Goal: Information Seeking & Learning: Learn about a topic

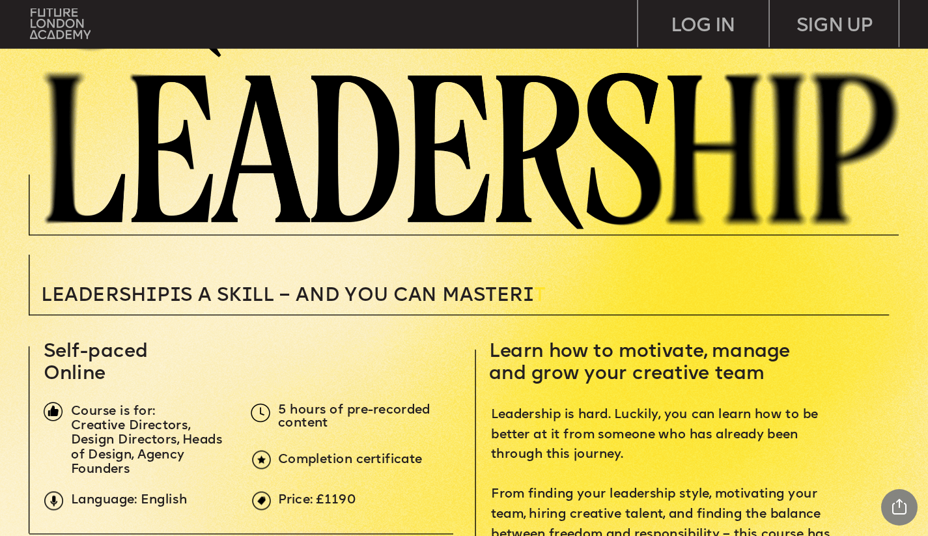
scroll to position [167, 0]
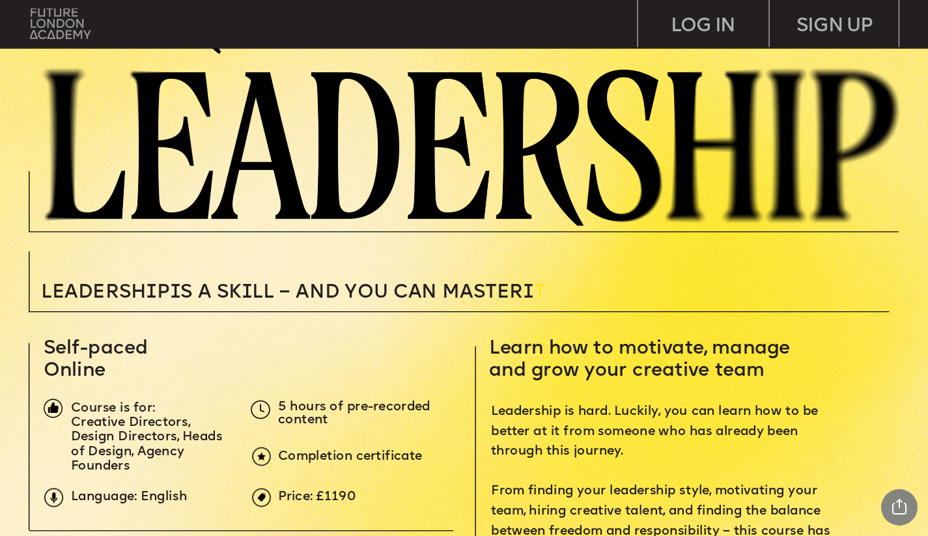
click at [62, 33] on img at bounding box center [60, 23] width 61 height 31
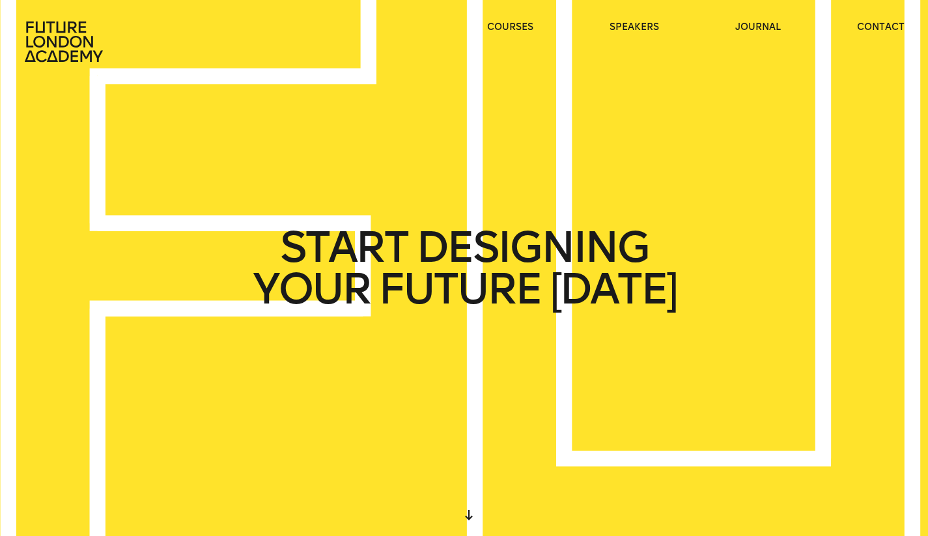
click at [517, 20] on header "courses speakers journal contact" at bounding box center [464, 31] width 928 height 63
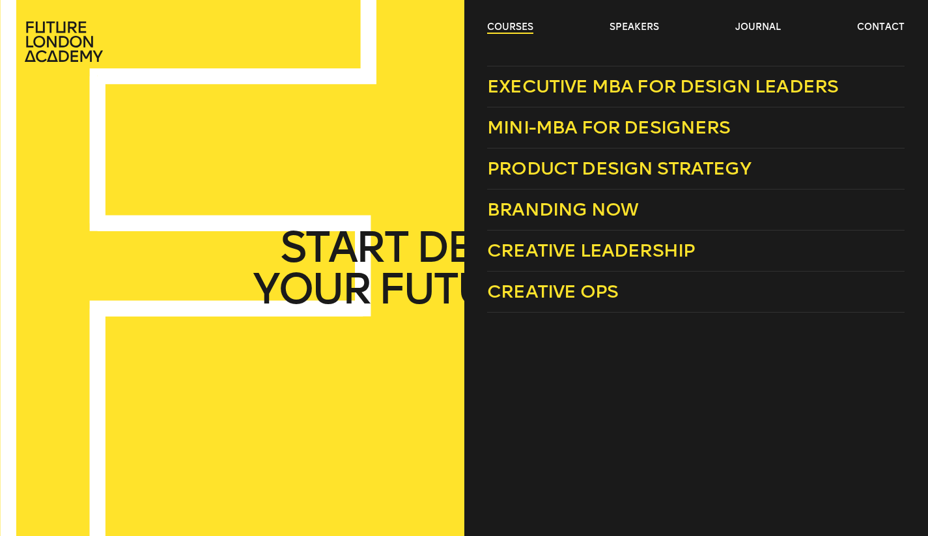
click at [517, 26] on link "courses" at bounding box center [510, 27] width 46 height 13
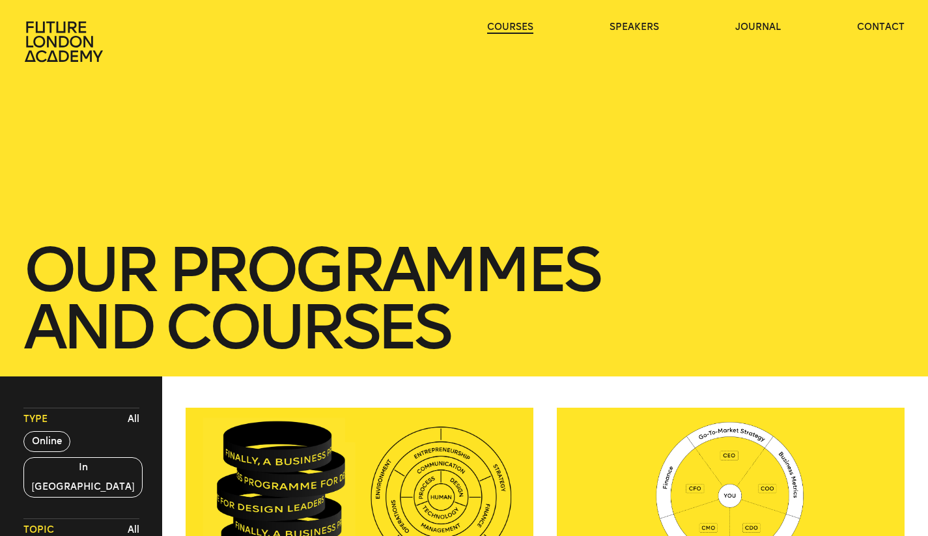
click at [517, 26] on link "courses" at bounding box center [510, 27] width 46 height 13
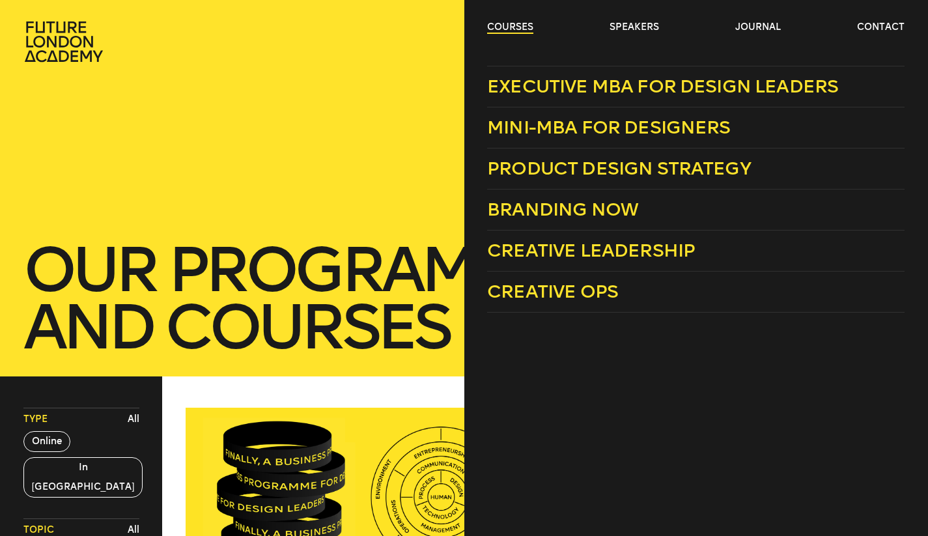
click at [511, 27] on link "courses" at bounding box center [510, 27] width 46 height 13
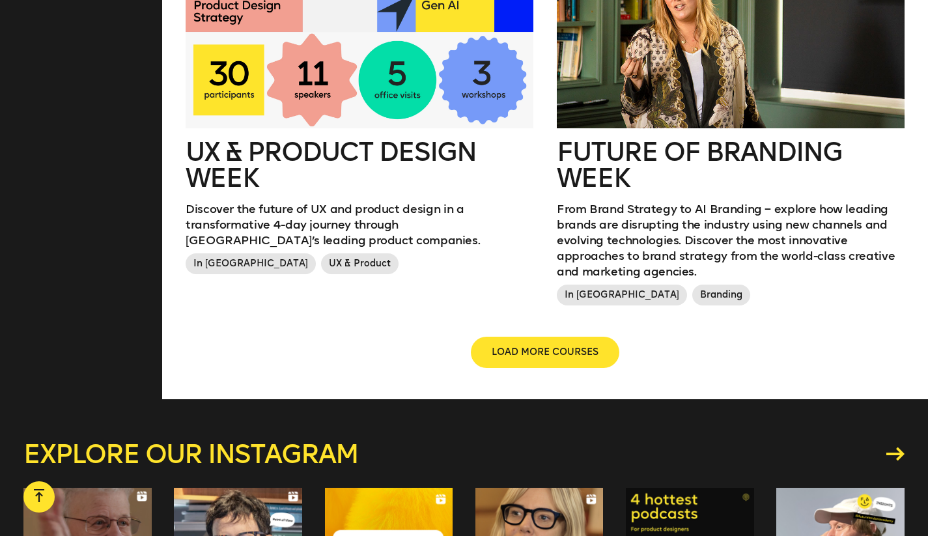
scroll to position [1577, 0]
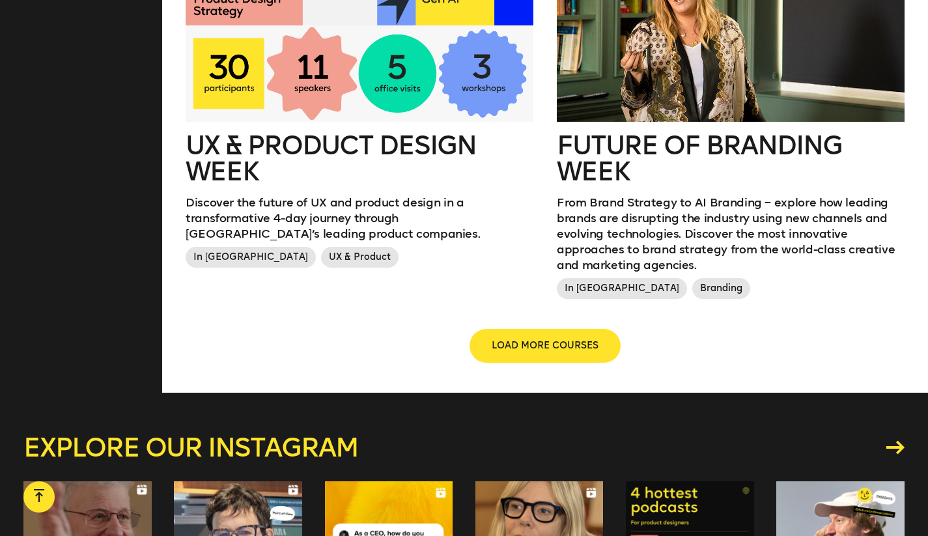
click at [523, 339] on span "LOAD MORE COURSES" at bounding box center [545, 345] width 107 height 13
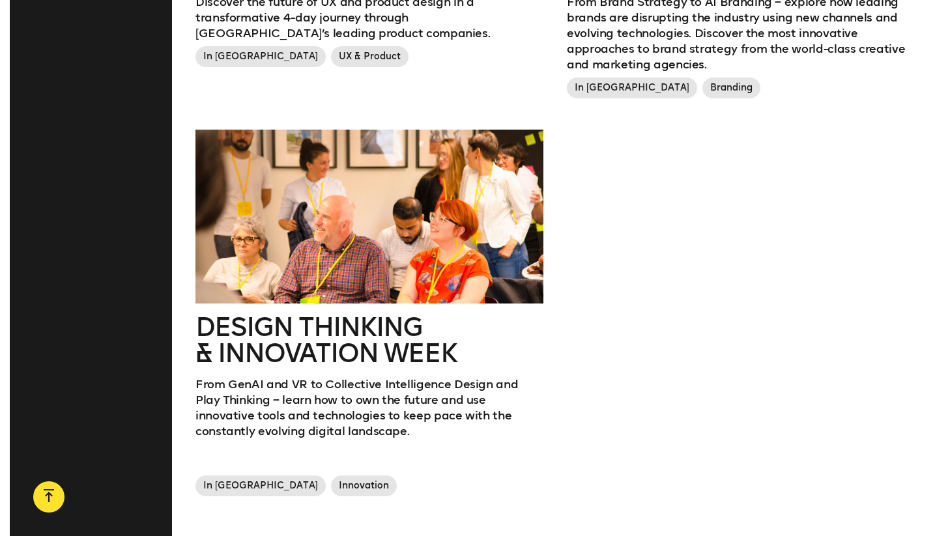
scroll to position [1785, 0]
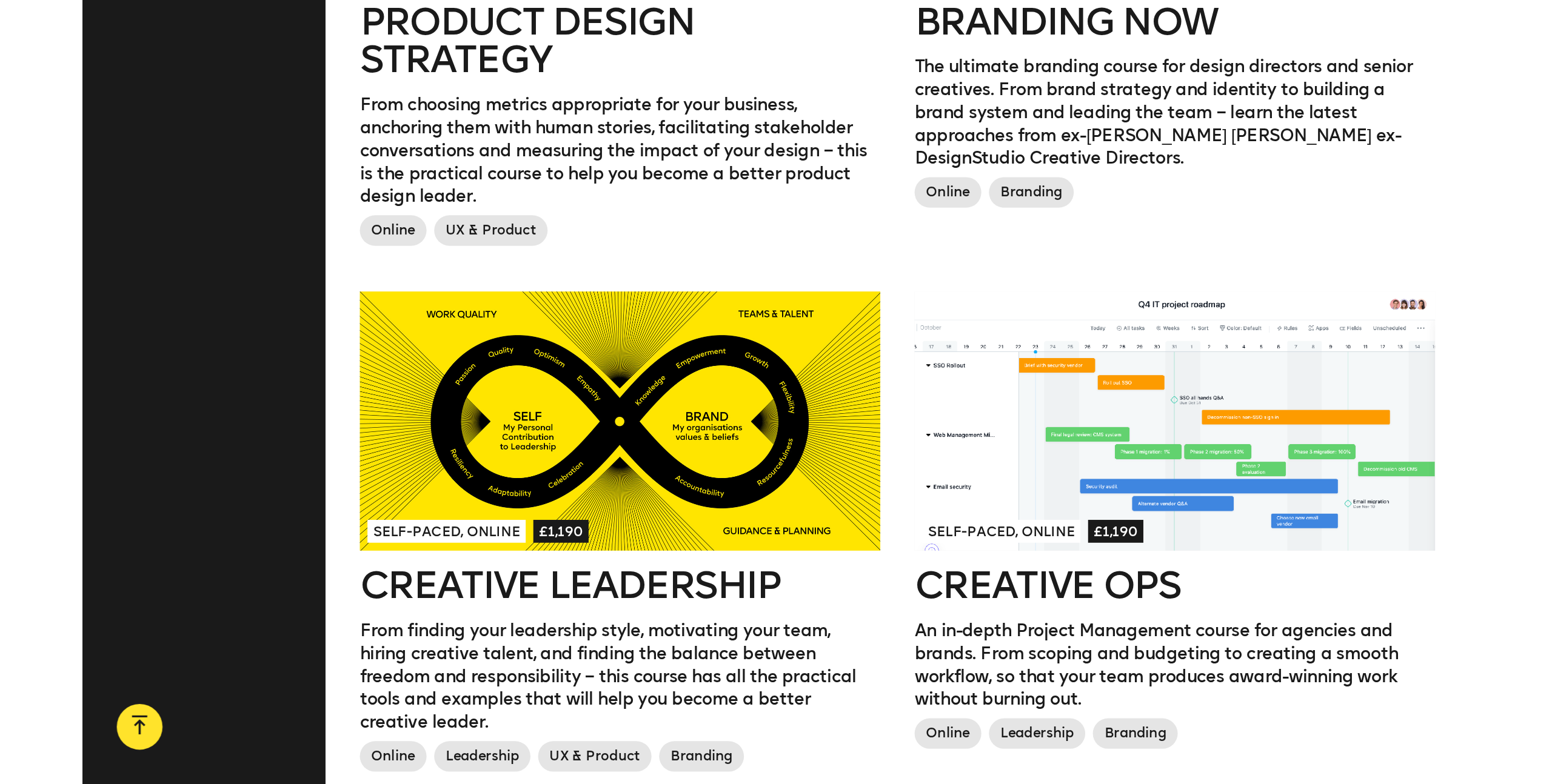
scroll to position [901, 0]
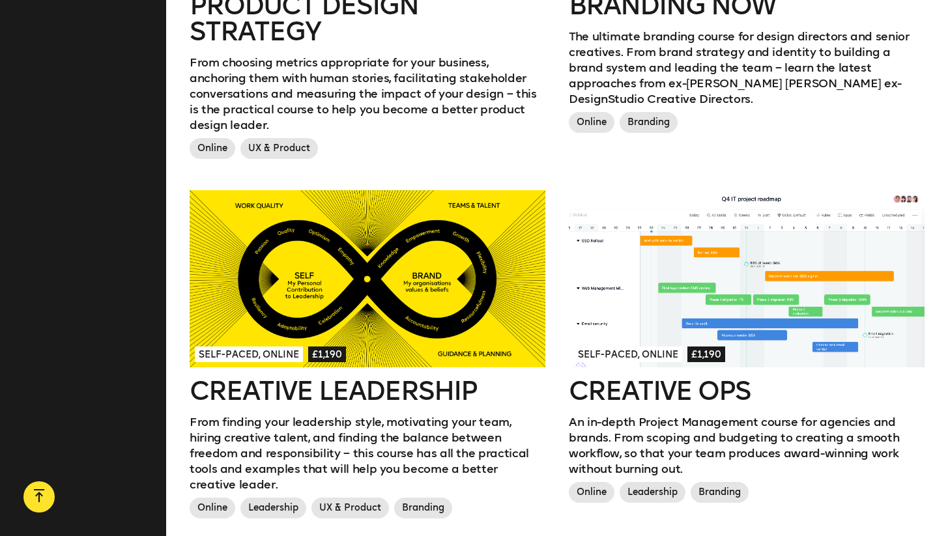
click at [462, 219] on div at bounding box center [368, 279] width 356 height 178
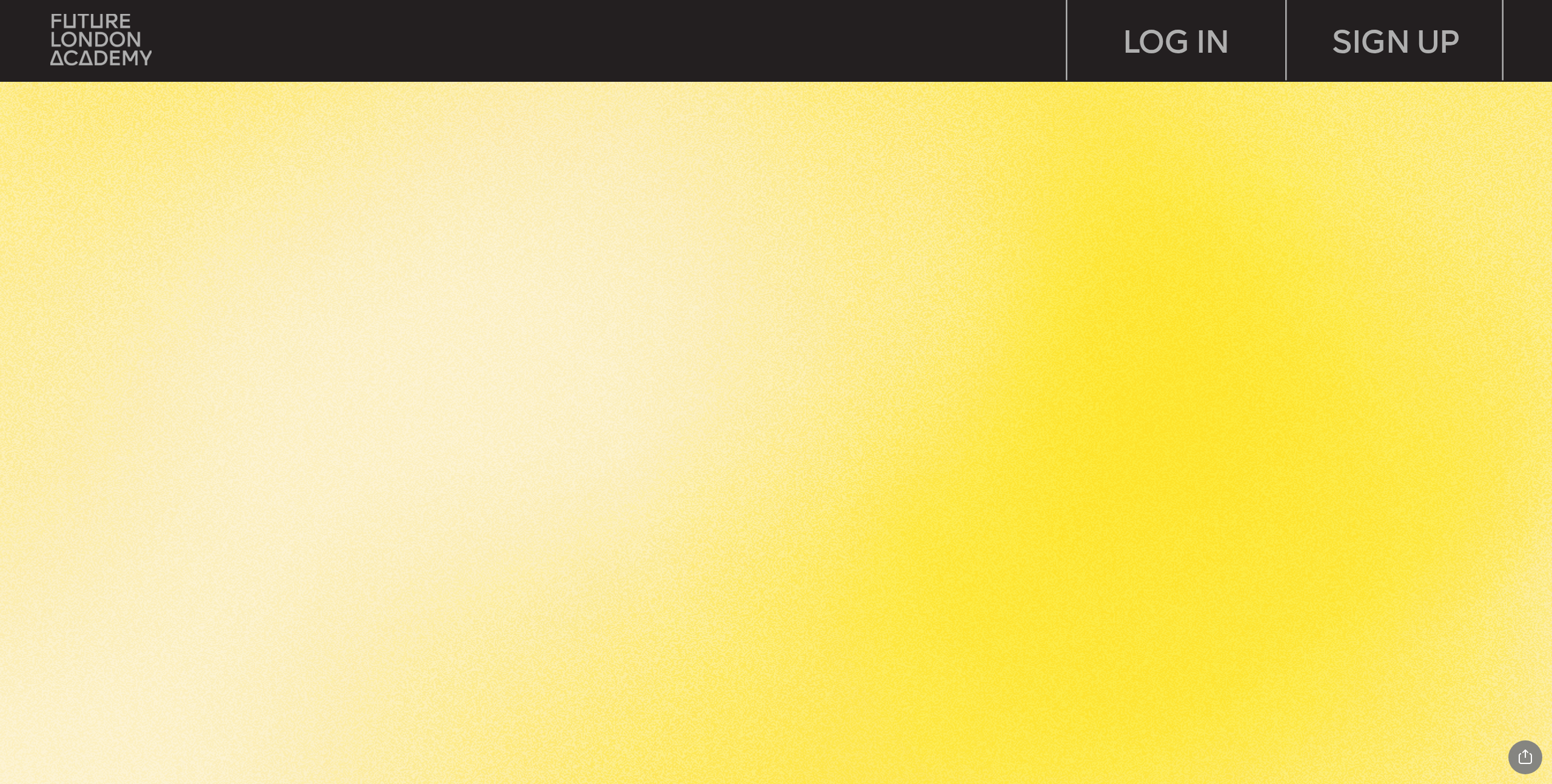
scroll to position [2618, 0]
